Goal: Task Accomplishment & Management: Manage account settings

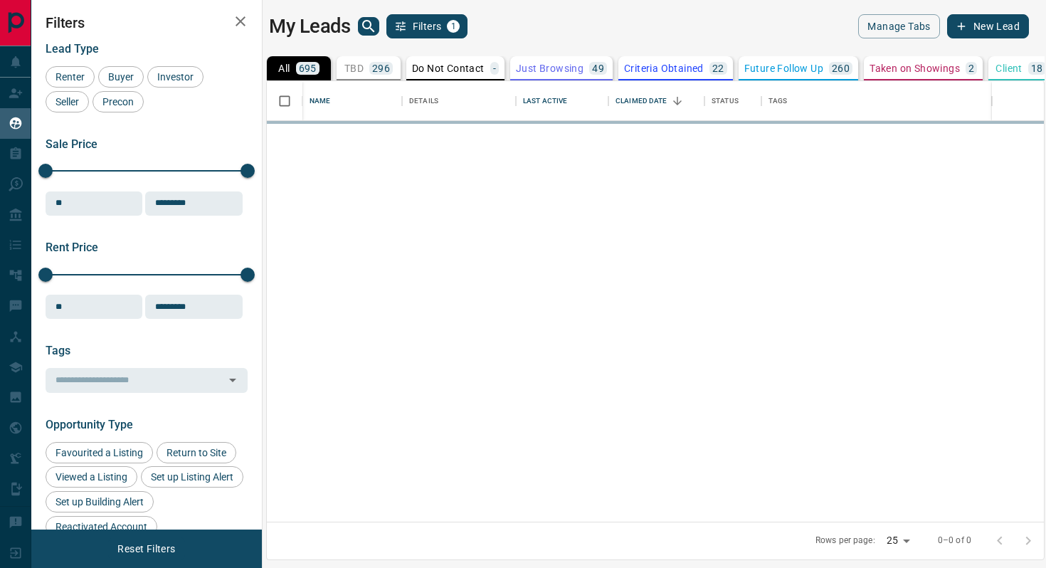
scroll to position [440, 777]
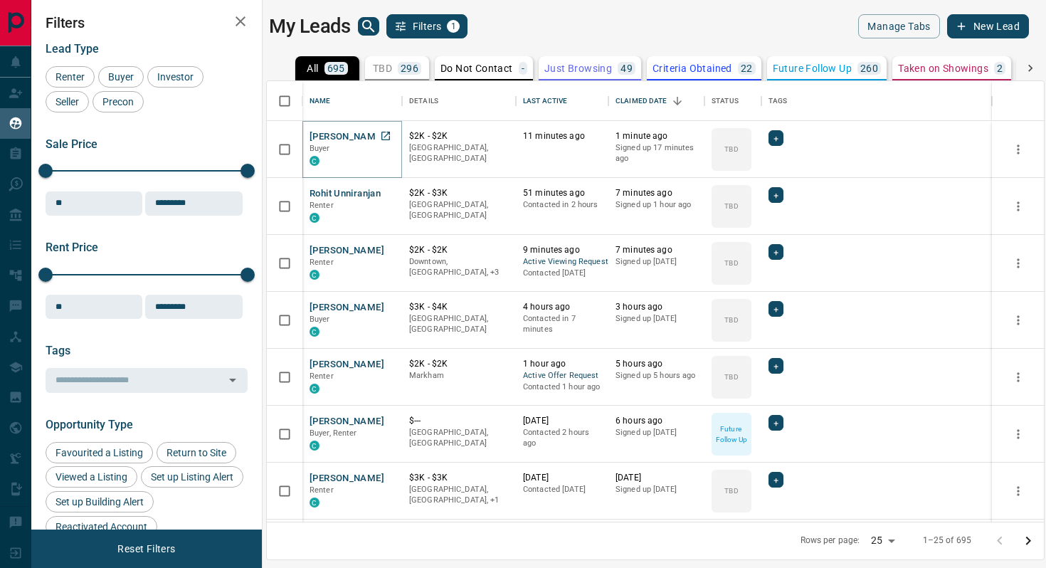
click at [335, 139] on button "[PERSON_NAME]" at bounding box center [347, 137] width 75 height 14
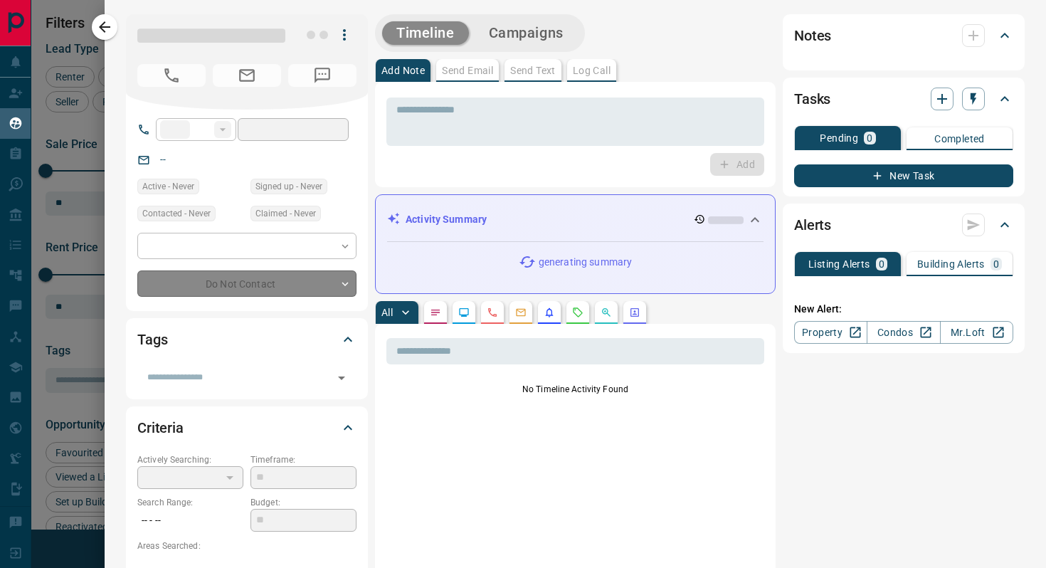
type input "**"
type input "**********"
type input "**"
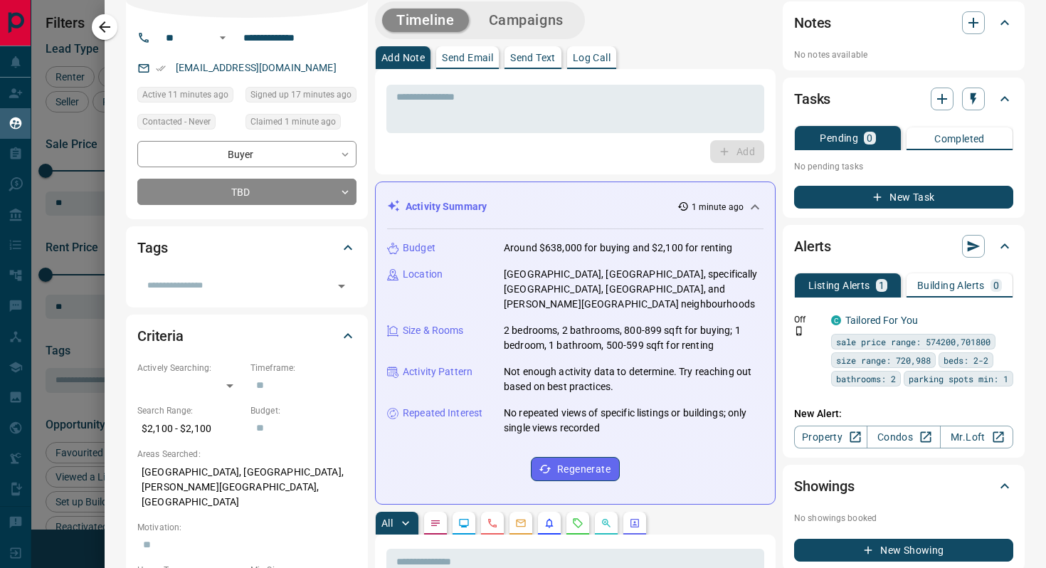
scroll to position [59, 0]
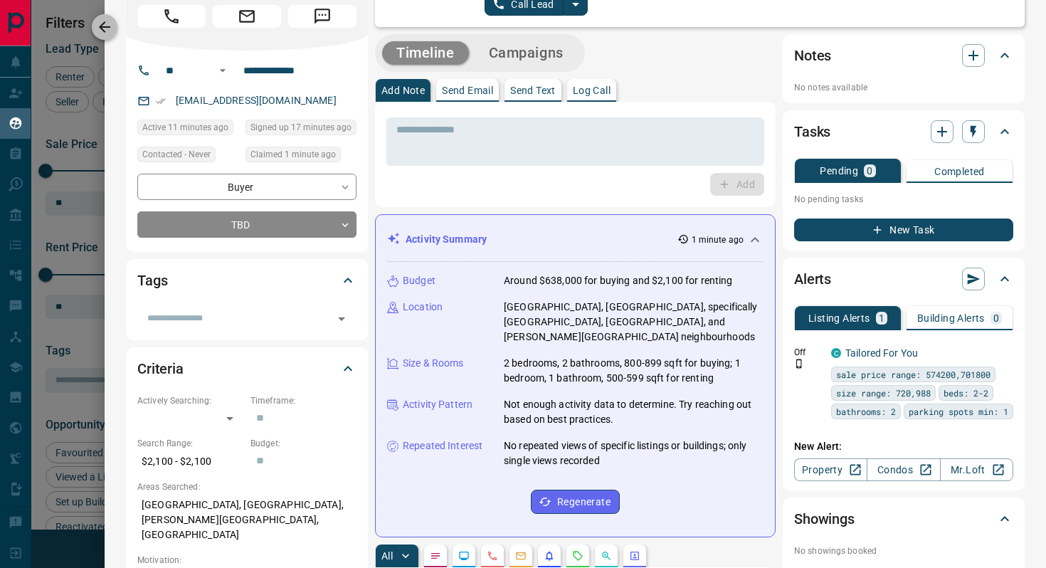
click at [107, 28] on icon "button" at bounding box center [104, 27] width 17 height 17
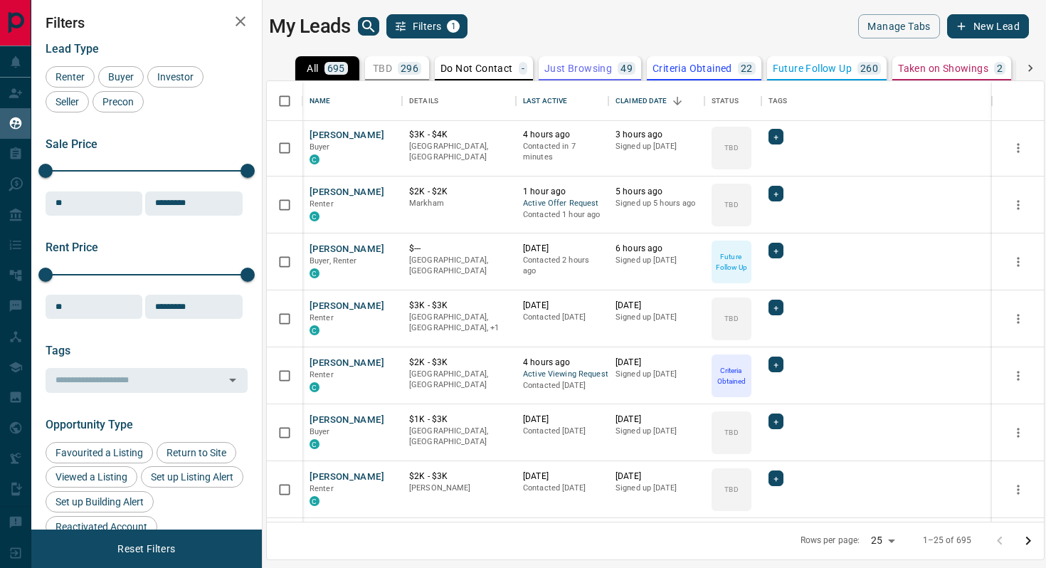
scroll to position [174, 0]
click at [368, 23] on icon "search button" at bounding box center [368, 26] width 17 height 17
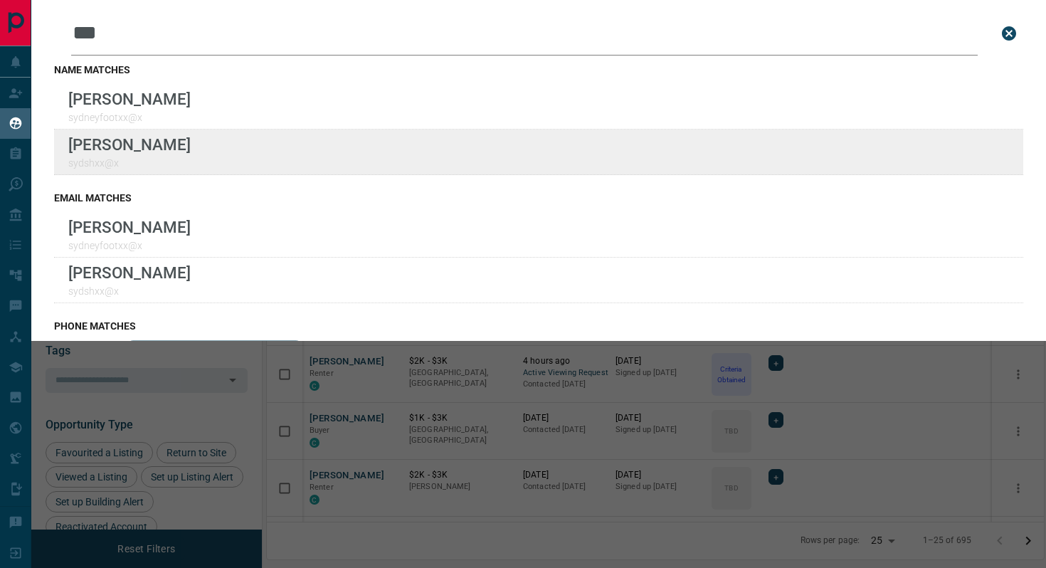
type input "***"
click at [0, 0] on div "Lead Transfers Claim Leads My Leads Tasks Opportunities Deals Campaigns Automat…" at bounding box center [523, 275] width 1046 height 550
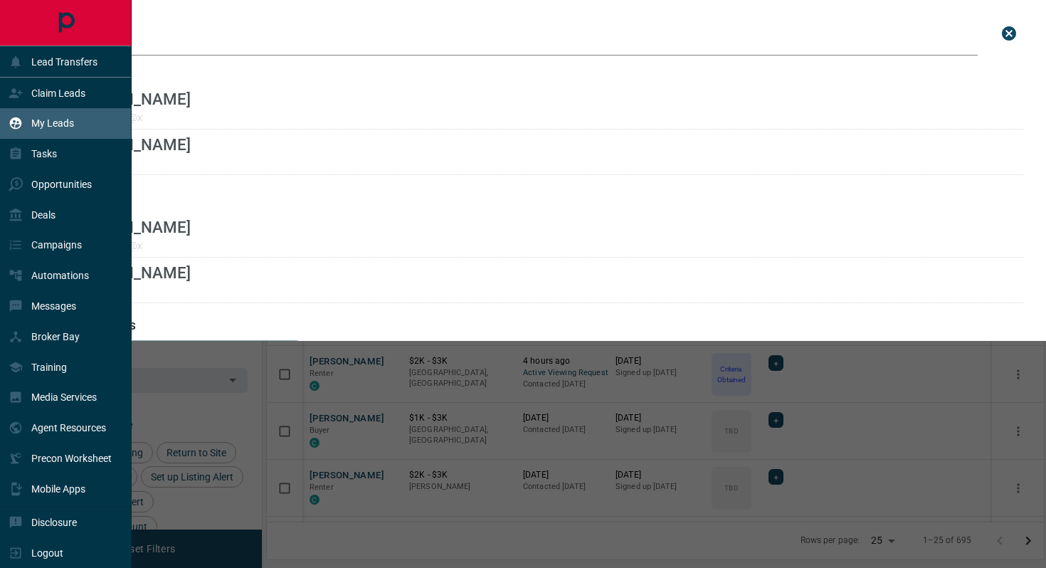
click at [28, 110] on div "My Leads" at bounding box center [66, 123] width 132 height 31
click at [29, 94] on div "Claim Leads" at bounding box center [47, 92] width 77 height 23
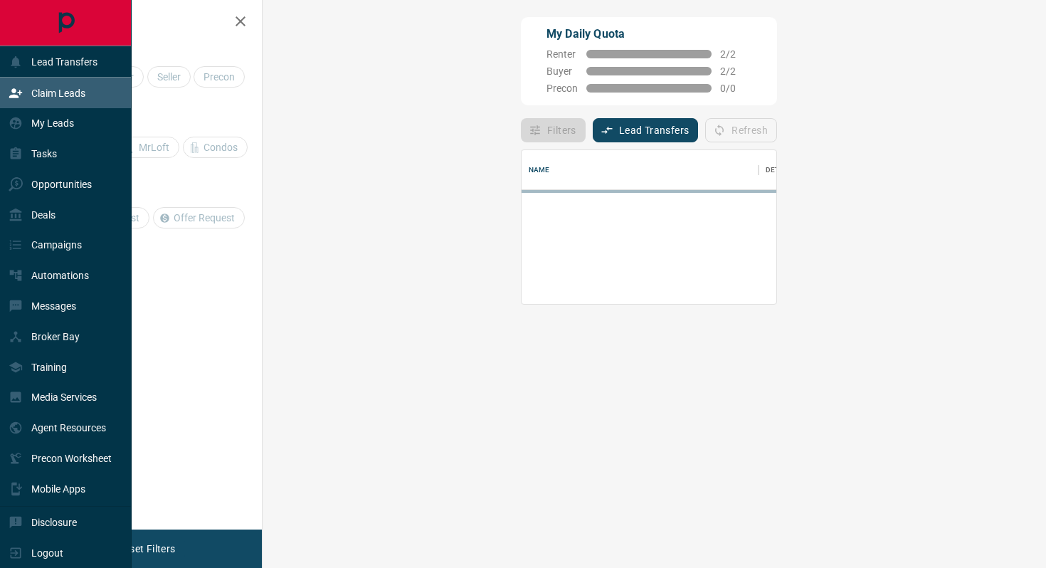
scroll to position [97, 753]
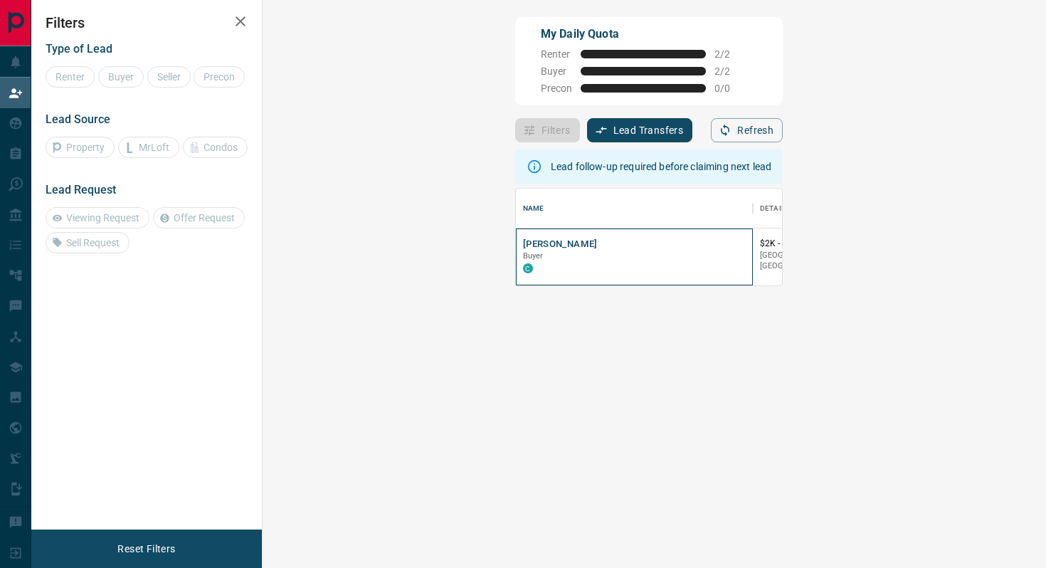
click at [516, 234] on div "[PERSON_NAME] C" at bounding box center [634, 256] width 237 height 57
click at [523, 243] on div "[PERSON_NAME] C" at bounding box center [634, 257] width 223 height 38
click at [523, 243] on button "[PERSON_NAME]" at bounding box center [560, 245] width 75 height 14
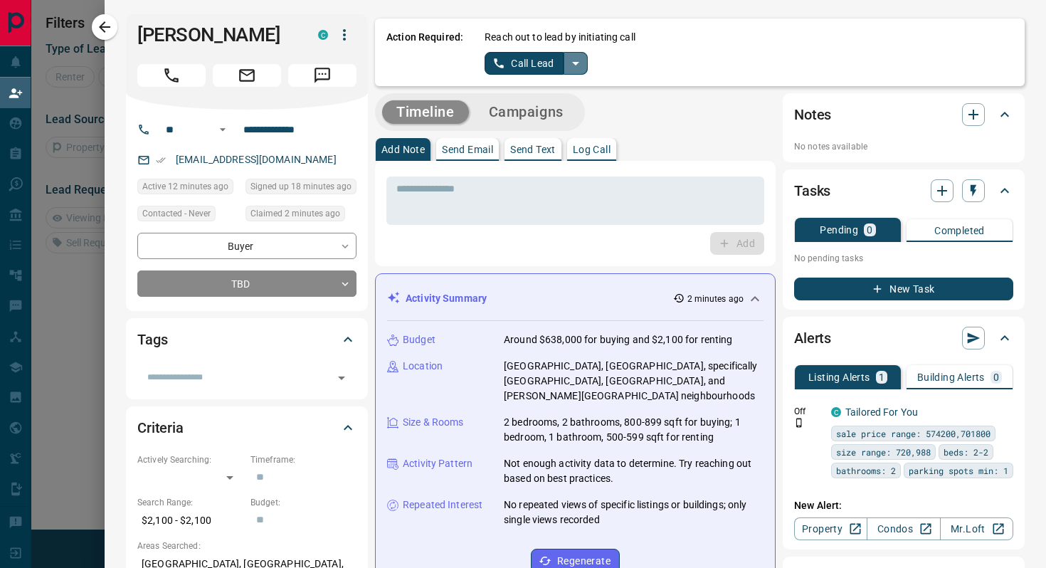
click at [576, 58] on icon "split button" at bounding box center [575, 63] width 17 height 17
click at [538, 115] on li "Log Manual Call" at bounding box center [535, 112] width 87 height 21
click at [527, 68] on button "Log Manual Call" at bounding box center [532, 63] width 94 height 23
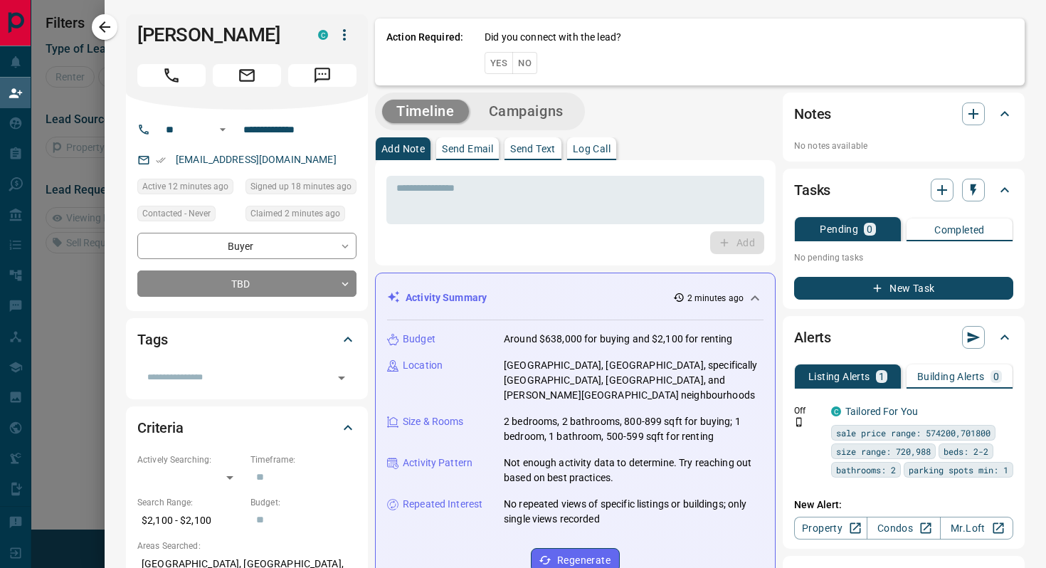
click at [496, 68] on button "Yes" at bounding box center [499, 63] width 28 height 22
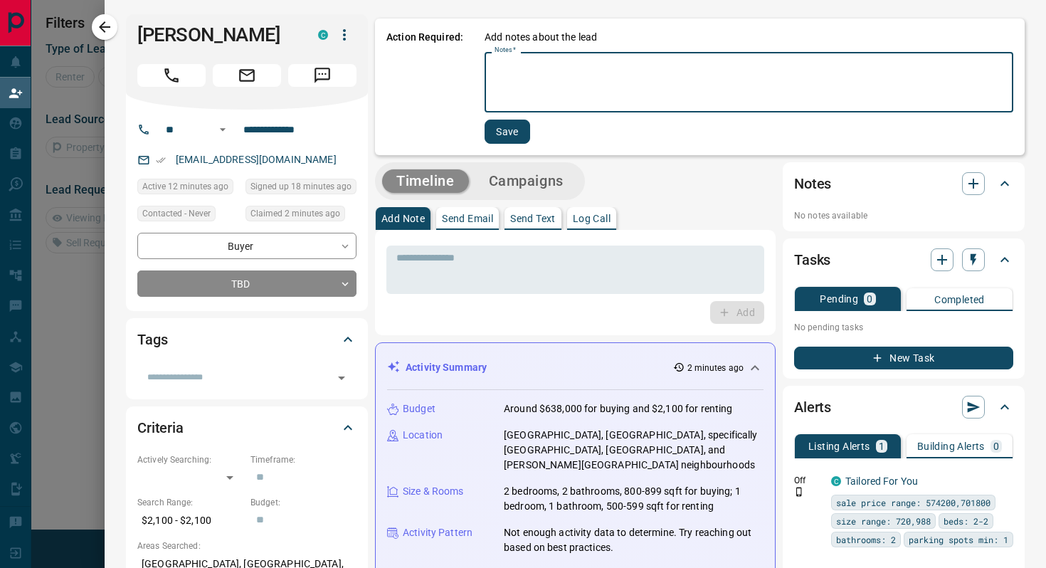
click at [500, 70] on textarea "Notes   *" at bounding box center [749, 82] width 509 height 48
type textarea "**********"
click at [509, 132] on button "Save" at bounding box center [506, 132] width 46 height 24
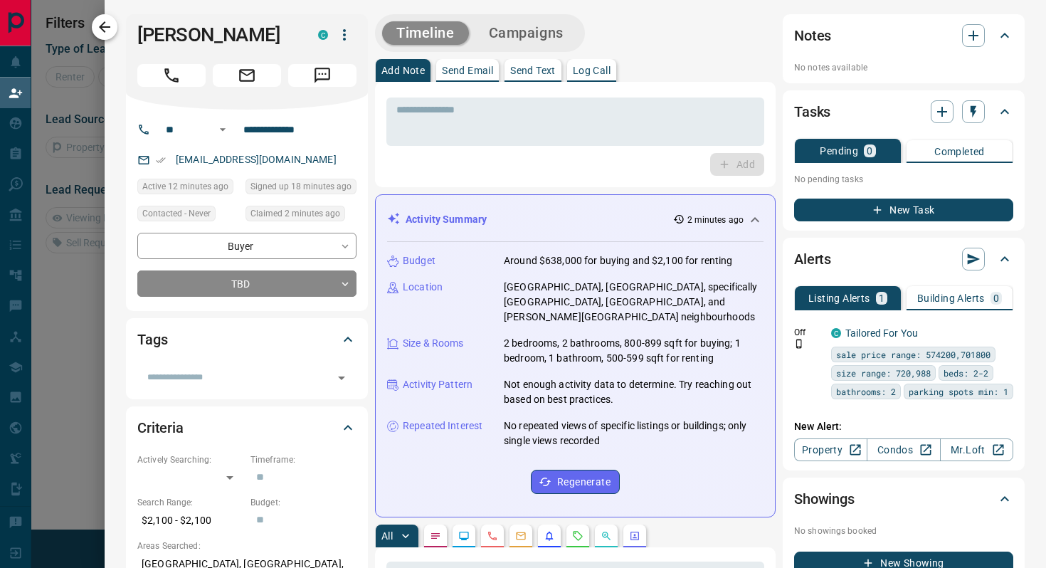
click at [93, 21] on button "button" at bounding box center [105, 27] width 26 height 26
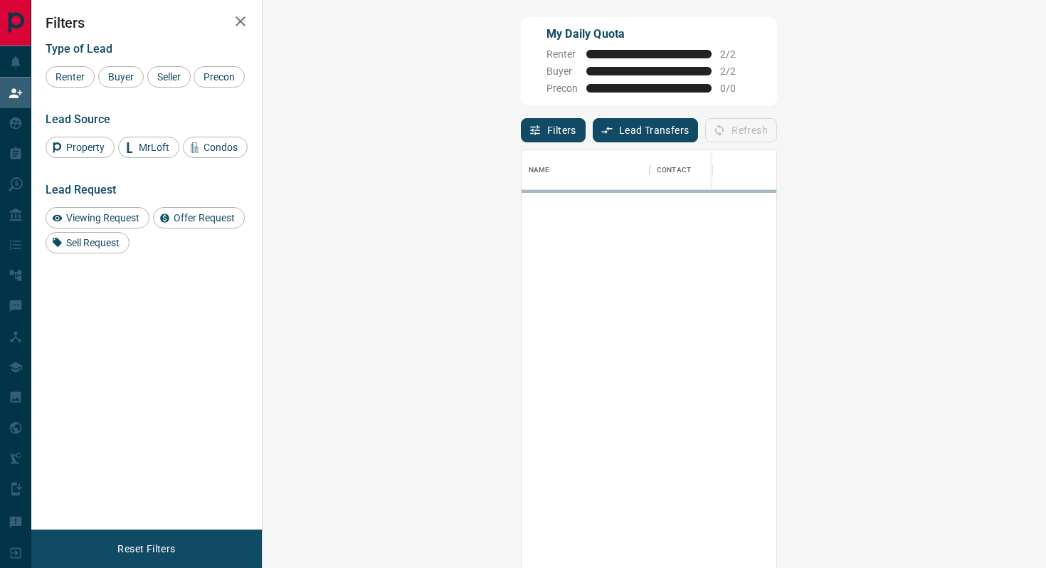
scroll to position [431, 753]
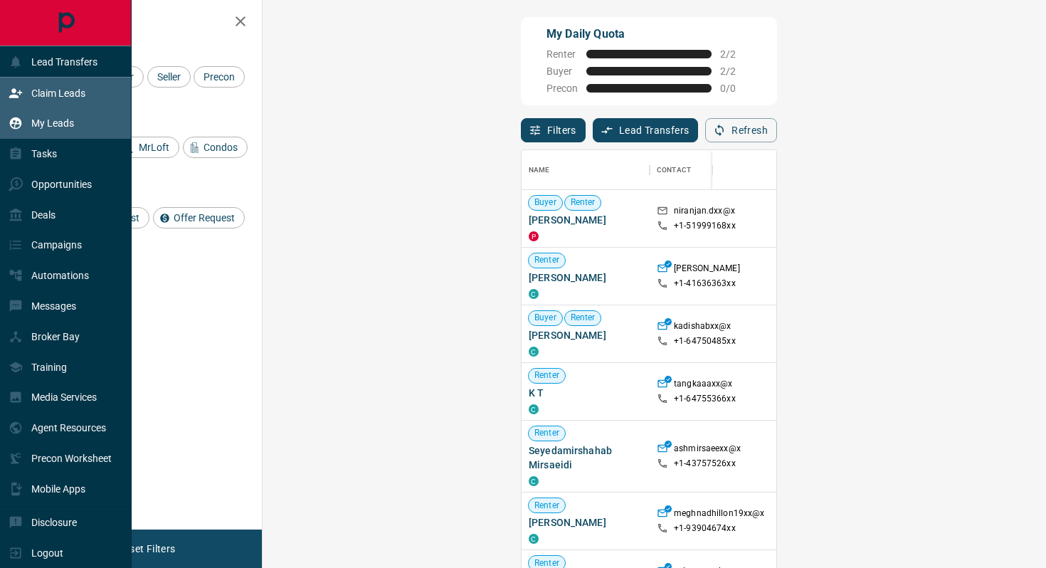
click at [15, 128] on icon at bounding box center [16, 123] width 12 height 12
